Goal: Information Seeking & Learning: Learn about a topic

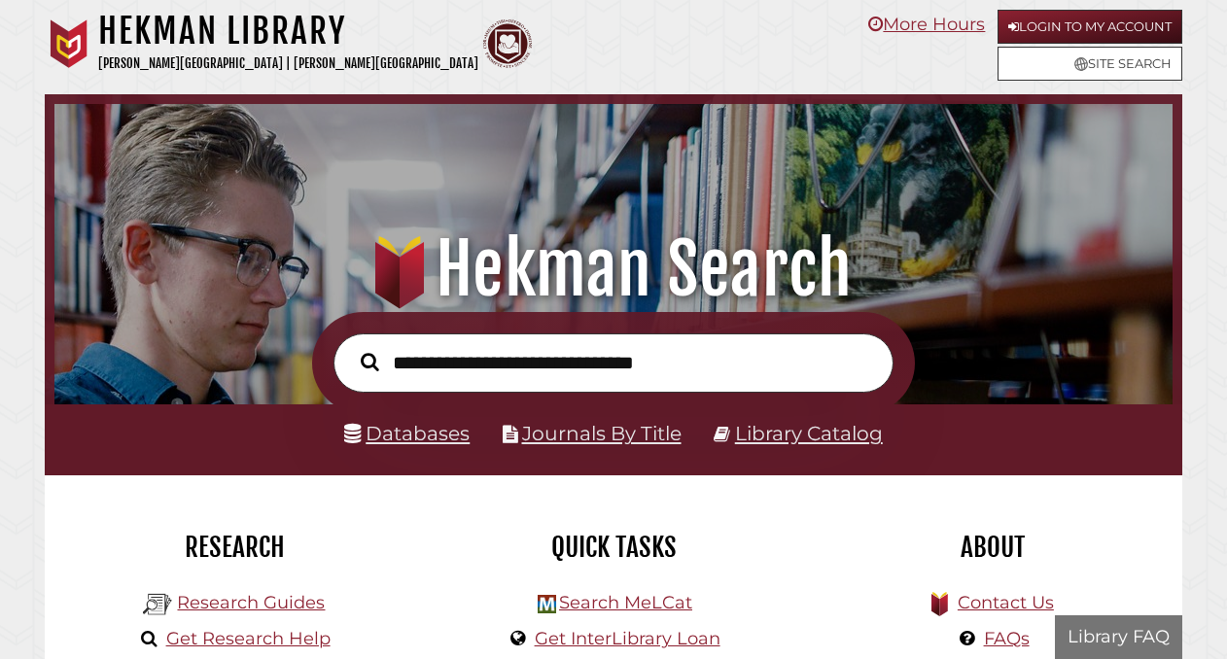
scroll to position [370, 1109]
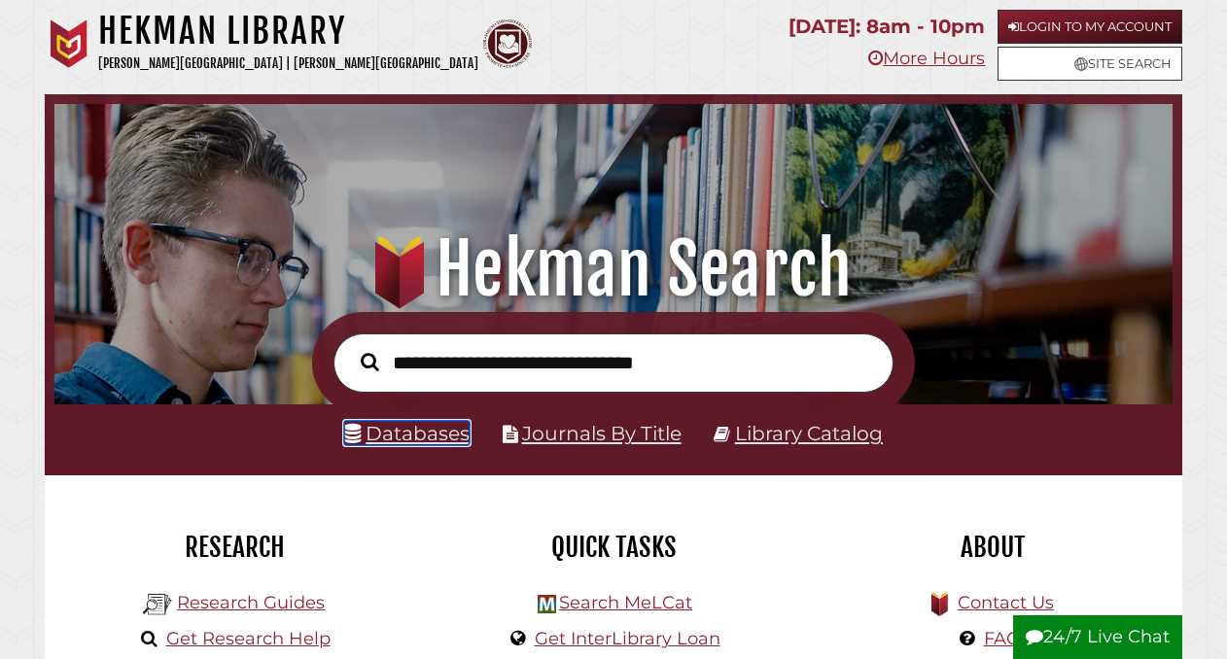
click at [440, 433] on link "Databases" at bounding box center [406, 433] width 125 height 24
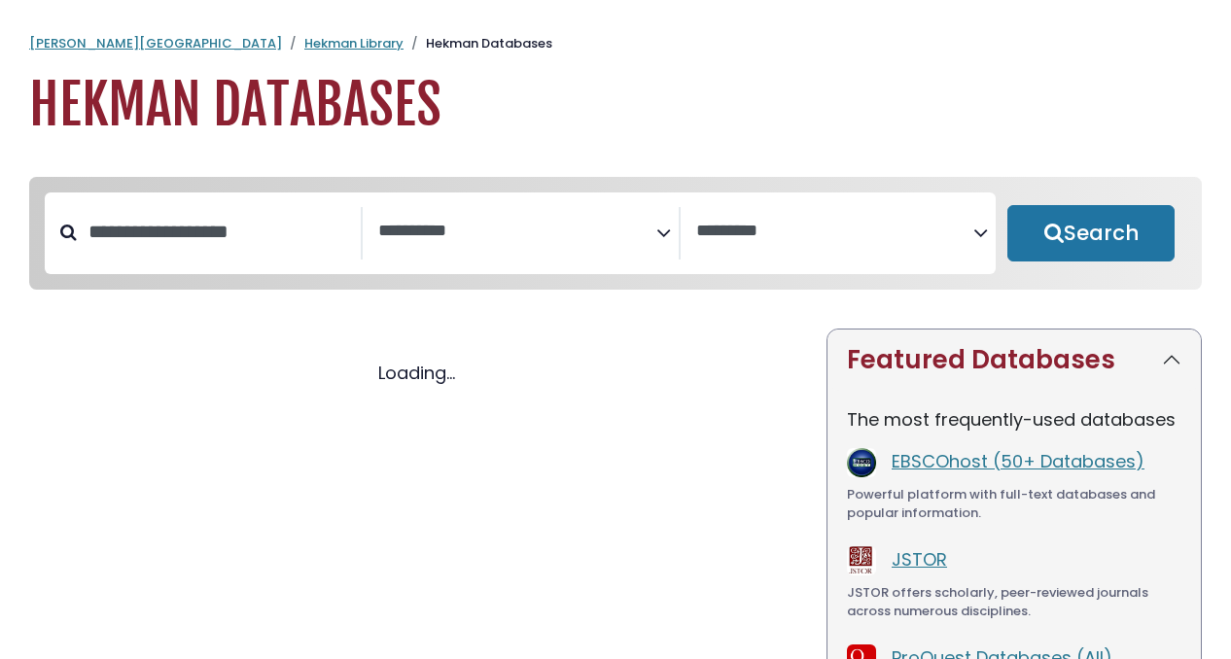
select select "Database Subject Filter"
select select "Database Vendors Filter"
select select "Database Subject Filter"
select select "Database Vendors Filter"
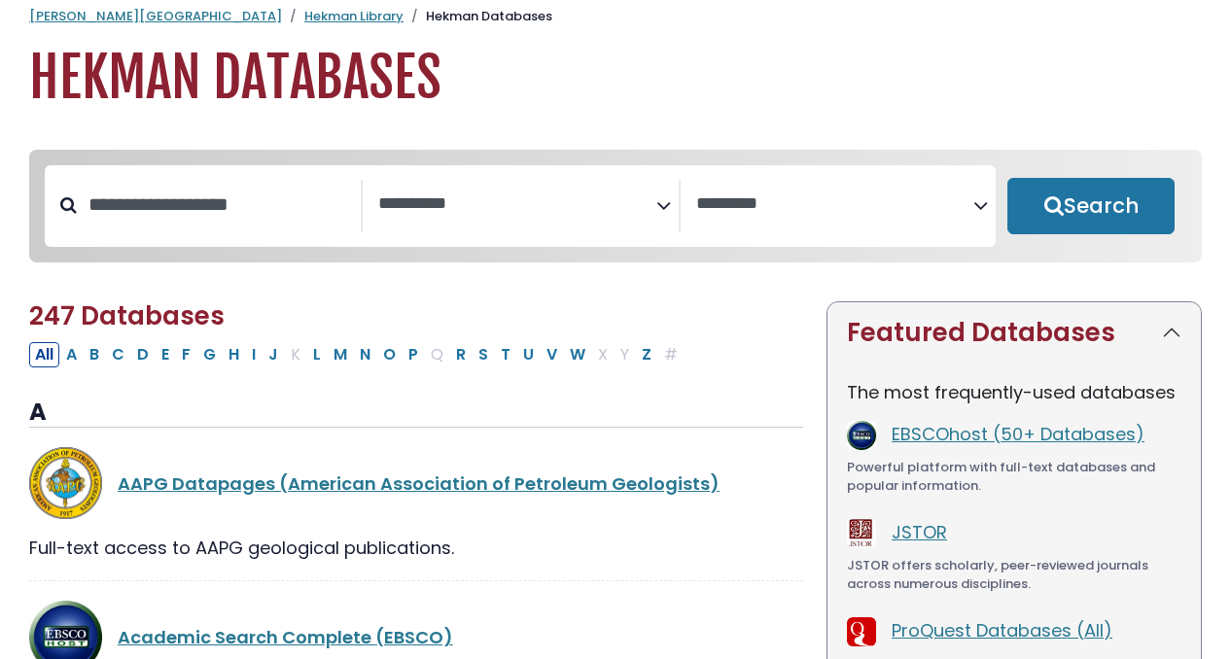
scroll to position [36, 0]
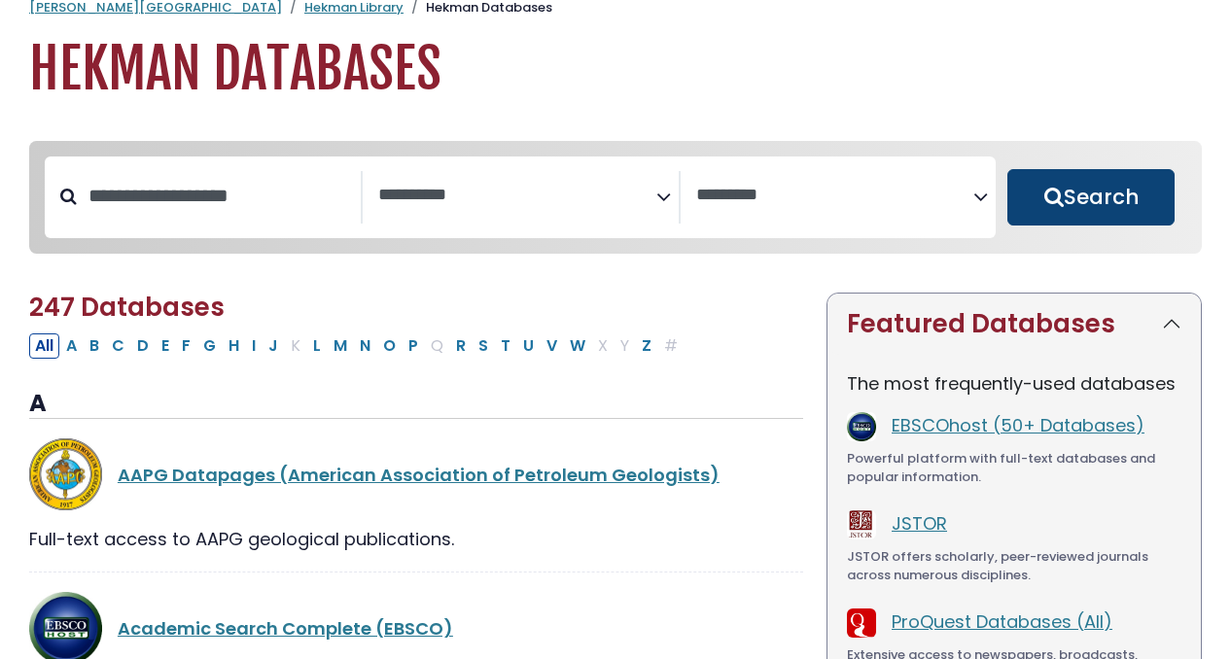
click at [1047, 199] on button "Search" at bounding box center [1091, 197] width 167 height 56
select select "Database Subject Filter"
select select "Database Vendors Filter"
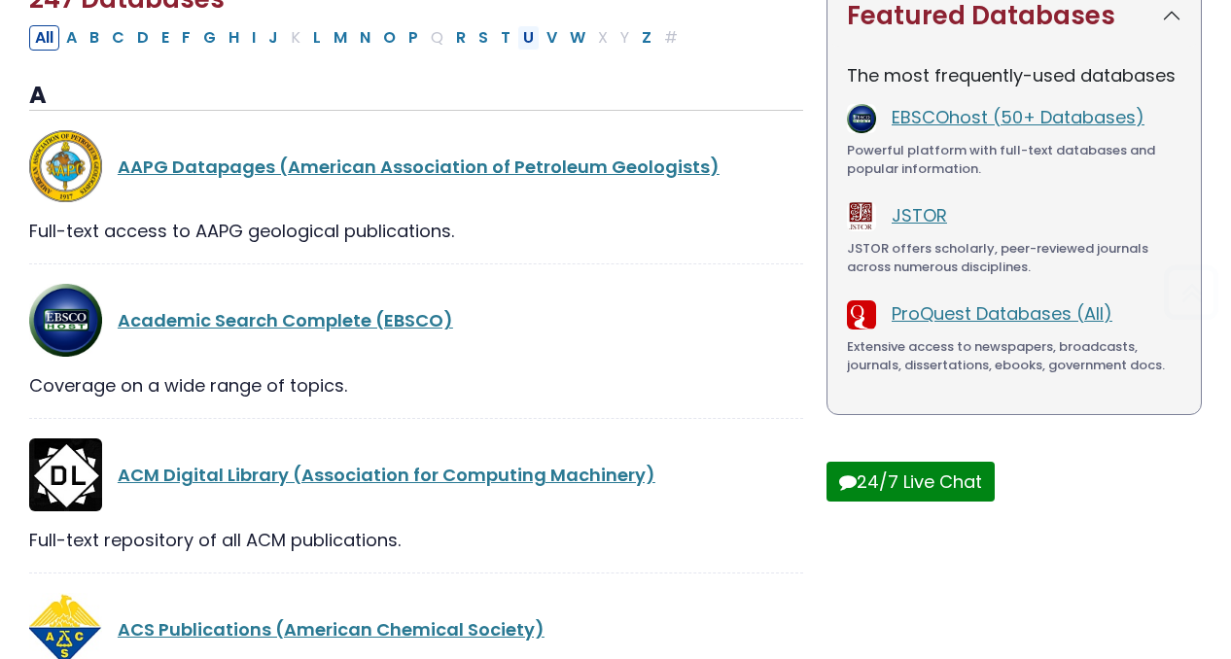
scroll to position [346, 0]
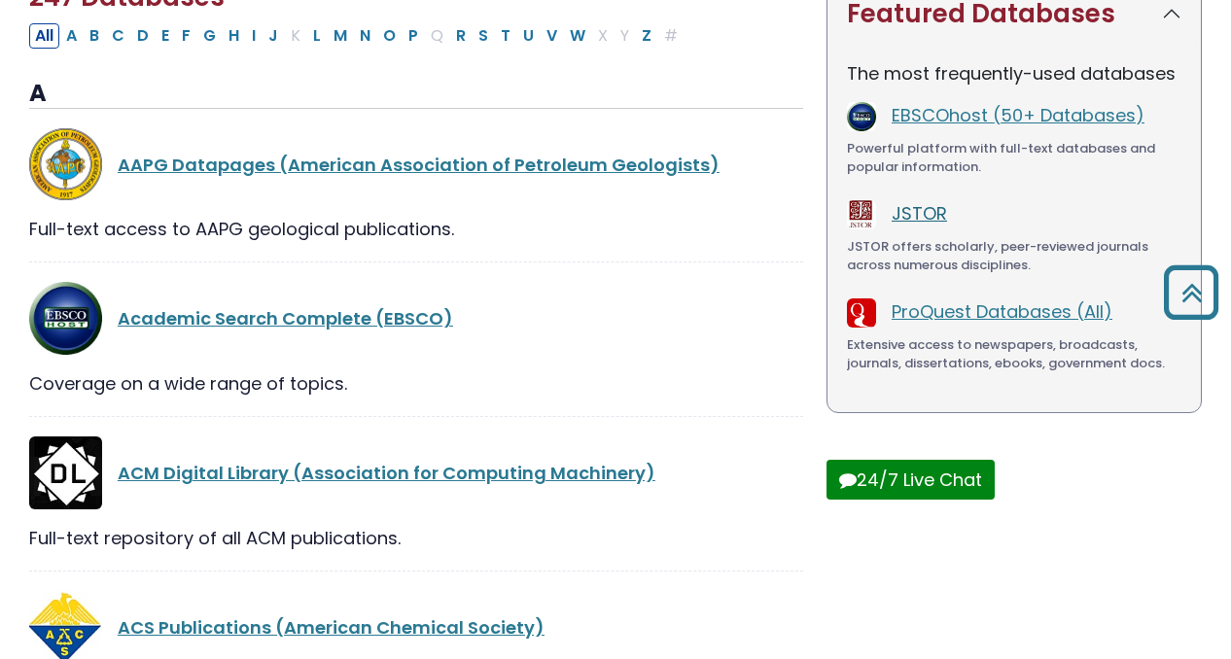
click at [924, 219] on link "JSTOR" at bounding box center [919, 213] width 55 height 24
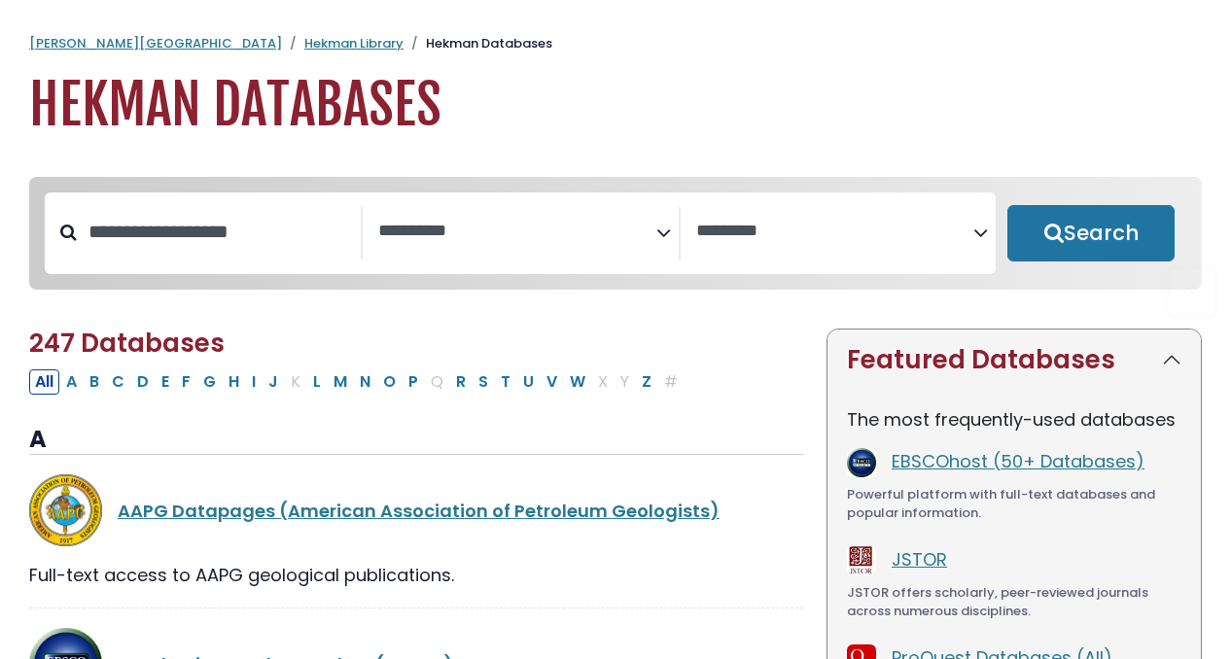
select select "Database Subject Filter"
select select "Database Vendors Filter"
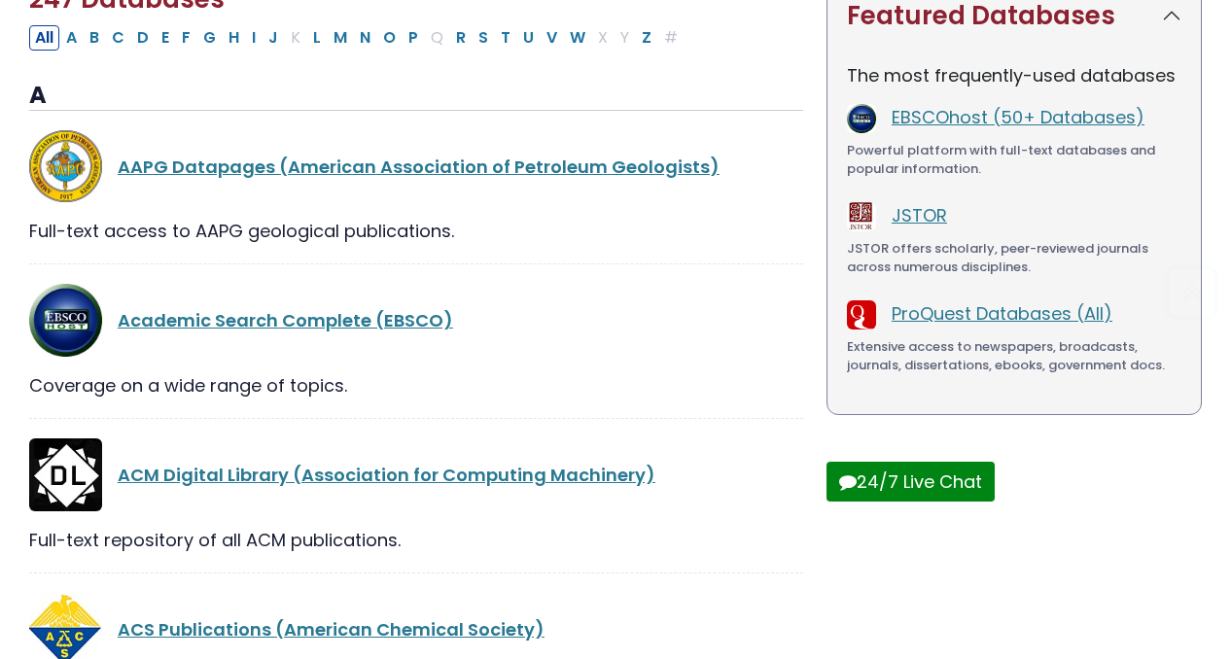
scroll to position [346, 0]
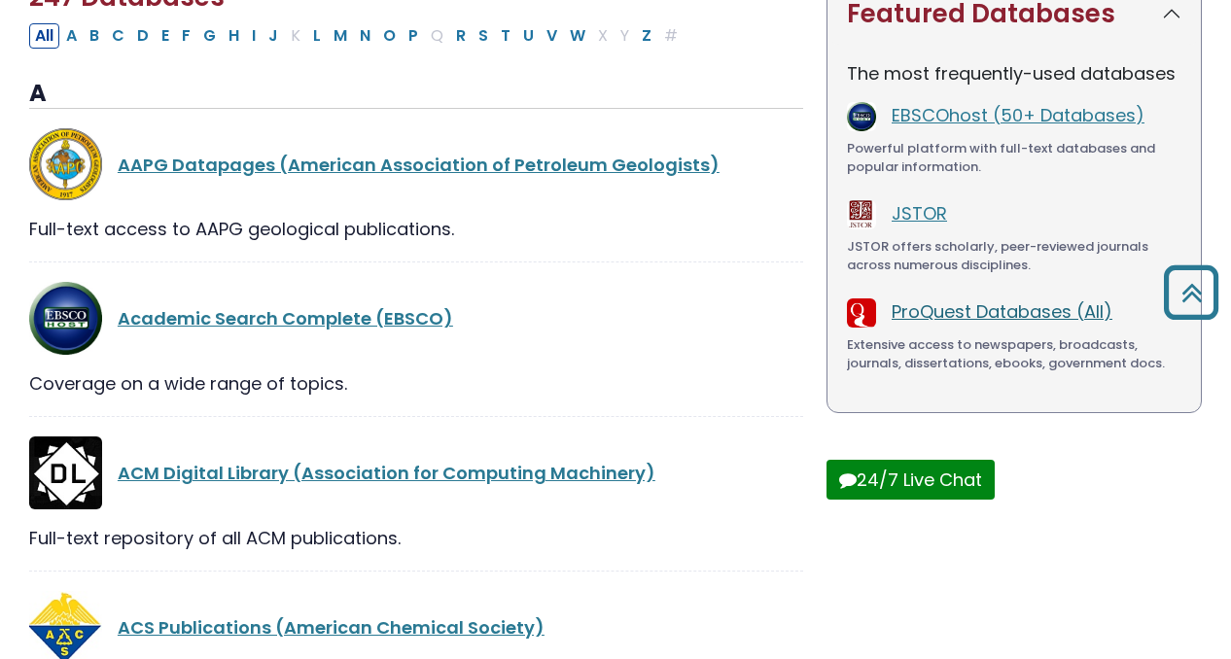
click at [1007, 324] on link "ProQuest Databases (All)" at bounding box center [1002, 312] width 221 height 24
